Goal: Ask a question

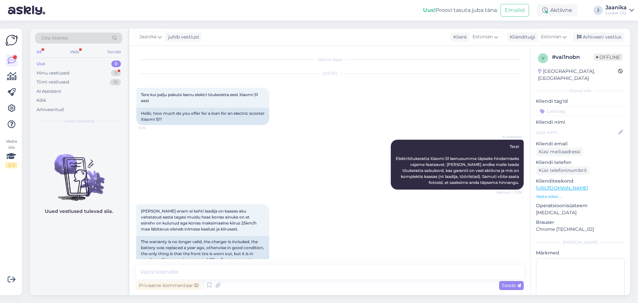
scroll to position [123, 0]
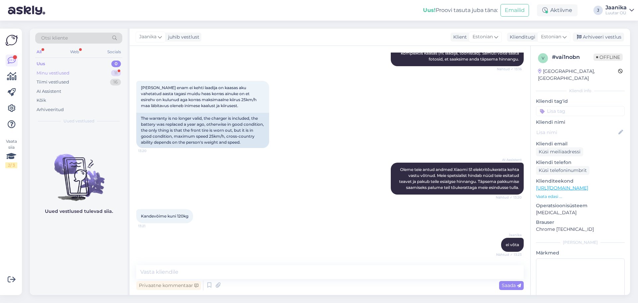
click at [56, 74] on div "Minu vestlused" at bounding box center [53, 73] width 33 height 7
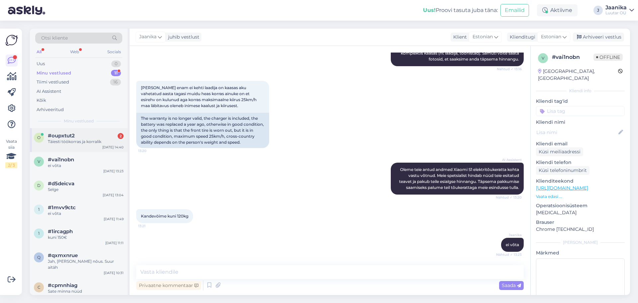
click at [80, 134] on div "#oupxtut2 2" at bounding box center [86, 136] width 76 height 6
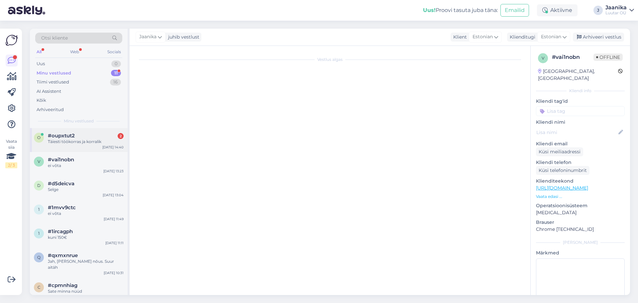
scroll to position [415, 0]
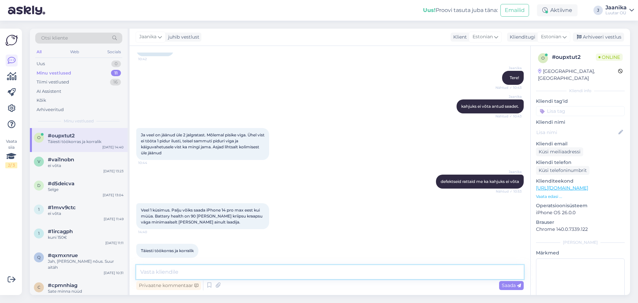
click at [243, 274] on textarea at bounding box center [329, 272] width 387 height 14
click at [182, 273] on textarea at bounding box center [329, 272] width 387 height 14
type textarea "uurin"
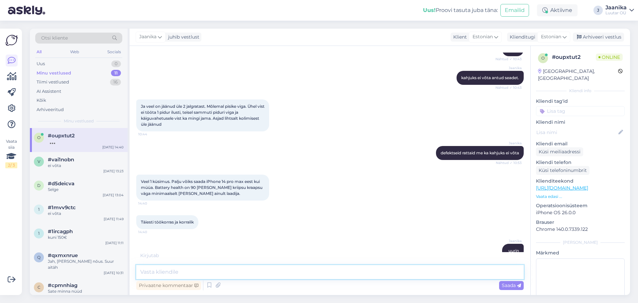
click at [199, 268] on textarea at bounding box center [329, 272] width 387 height 14
type textarea "mitu GB?"
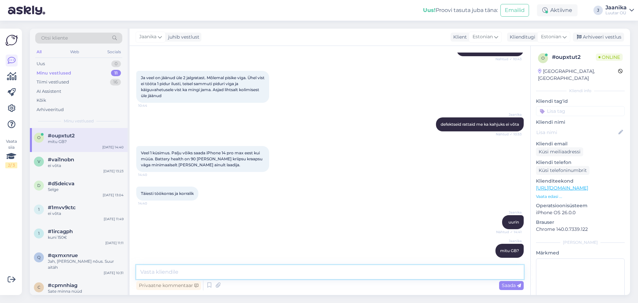
scroll to position [501, 0]
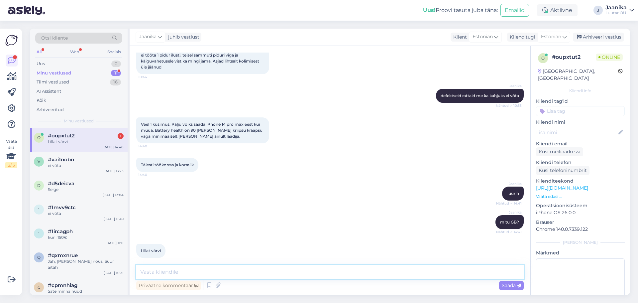
click at [261, 270] on textarea at bounding box center [329, 272] width 387 height 14
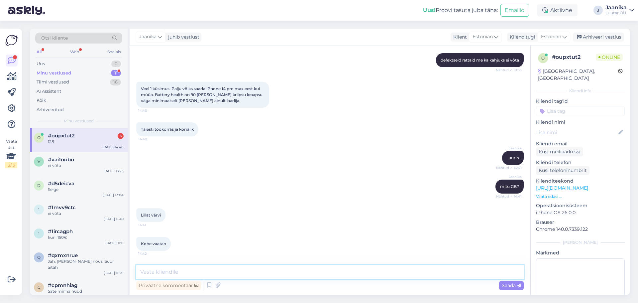
scroll to position [558, 0]
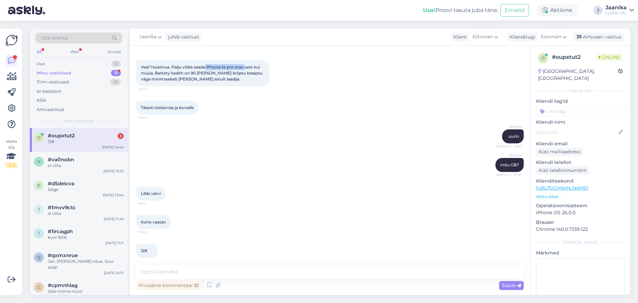
drag, startPoint x: 245, startPoint y: 60, endPoint x: 207, endPoint y: 61, distance: 38.5
click at [207, 64] on span "Veel 1 küsimus. Palju võiks saada iPhone 14 pro max eest kui müüa. Battery heal…" at bounding box center [202, 72] width 123 height 17
drag, startPoint x: 155, startPoint y: 65, endPoint x: 210, endPoint y: 75, distance: 55.8
click at [209, 75] on div "Veel 1 küsimus. Palju võiks saada iPhone 14 pro max eest kui müüa. Battery heal…" at bounding box center [202, 73] width 133 height 26
copy span "Battery health on 90 [PERSON_NAME] kriipsu kraapsu väga minimaalselt [PERSON_NA…"
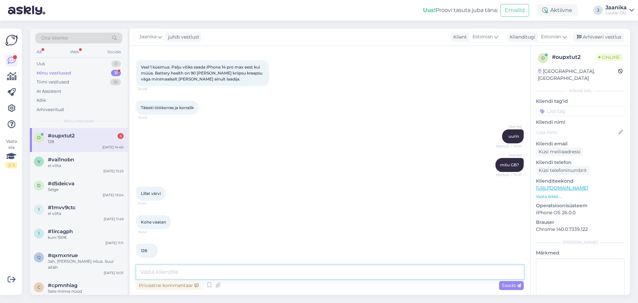
click at [207, 272] on textarea at bounding box center [329, 272] width 387 height 14
type textarea "kuni 250€"
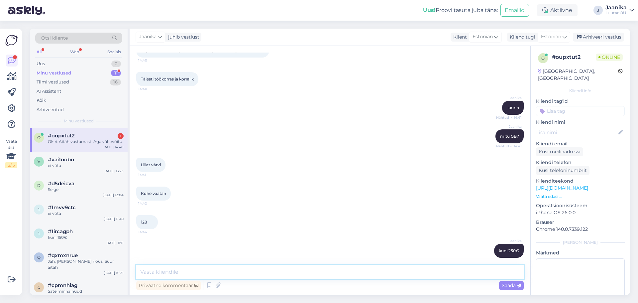
scroll to position [615, 0]
